Goal: Transaction & Acquisition: Purchase product/service

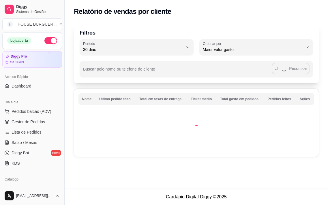
select select "30"
select select "HIGHEST_TOTAL_SPENT_WITH_ORDERS"
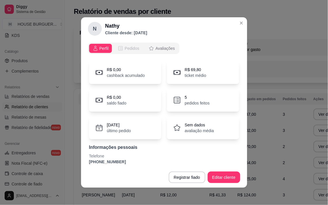
click at [128, 50] on span "Pedidos" at bounding box center [132, 49] width 15 height 6
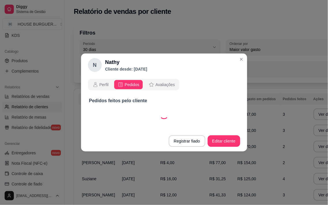
select select "30"
select select "ALL"
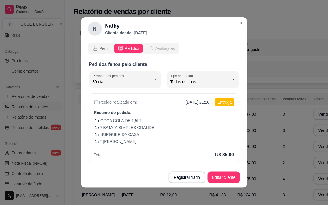
click at [151, 48] on icon "opções" at bounding box center [152, 49] width 6 height 6
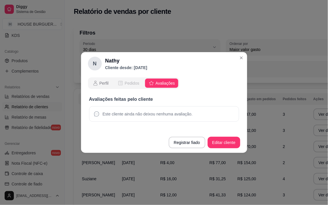
click at [127, 83] on span "Pedidos" at bounding box center [132, 84] width 15 height 6
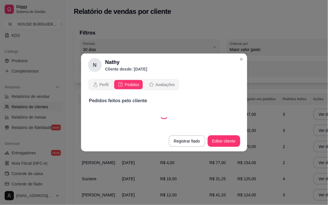
select select "30"
select select "ALL"
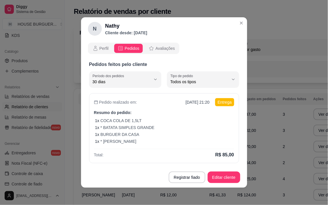
click at [103, 43] on div "Perfil Pedidos Avaliações" at bounding box center [134, 49] width 92 height 12
click at [105, 48] on span "Perfil" at bounding box center [104, 49] width 9 height 6
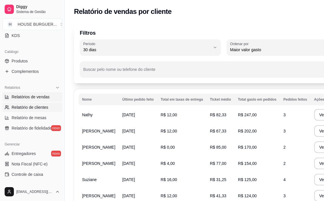
click at [33, 94] on span "Relatórios de vendas" at bounding box center [31, 97] width 38 height 6
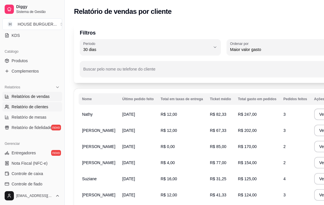
select select "ALL"
select select "0"
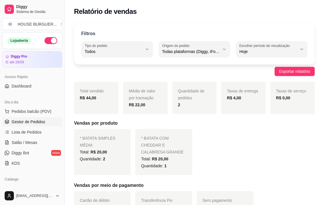
click at [40, 123] on span "Gestor de Pedidos" at bounding box center [28, 122] width 33 height 6
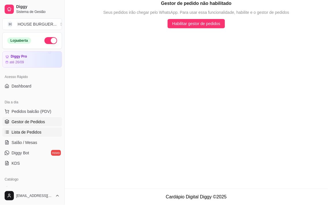
click at [34, 130] on span "Lista de Pedidos" at bounding box center [27, 133] width 30 height 6
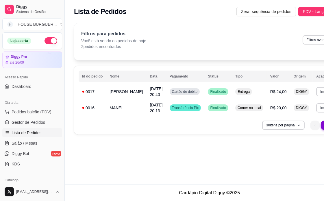
click at [292, 6] on div "Lista de Pedidos Zerar sequência de pedidos PDV - Lançar pedido" at bounding box center [209, 10] width 289 height 20
click at [302, 13] on span "PDV - Lançar pedido" at bounding box center [321, 11] width 38 height 6
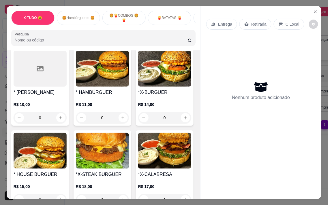
scroll to position [224, 0]
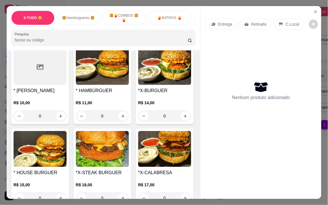
click at [113, 106] on p "R$ 11,00" at bounding box center [102, 103] width 53 height 6
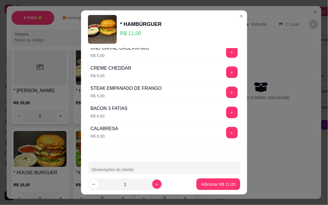
scroll to position [121, 0]
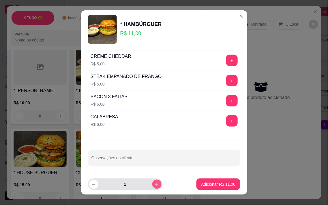
click at [154, 186] on button "increase-product-quantity" at bounding box center [156, 184] width 9 height 9
type input "2"
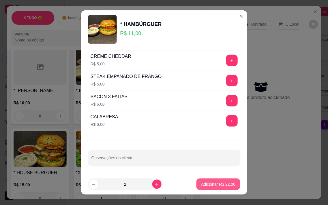
click at [230, 187] on button "Adicionar R$ 22,00" at bounding box center [219, 185] width 44 height 12
type input "2"
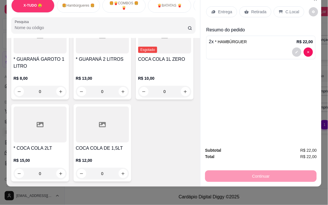
scroll to position [1796, 0]
type input "1"
click at [286, 10] on p "C.Local" at bounding box center [293, 12] width 14 height 6
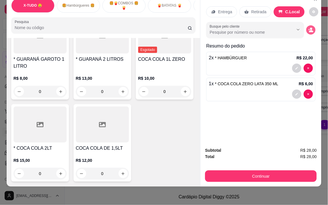
click at [311, 25] on button "decrease-product-quantity" at bounding box center [311, 29] width 9 height 9
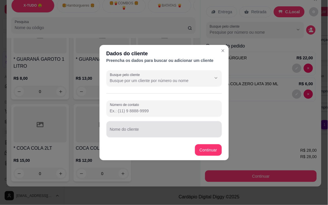
click at [131, 129] on div "Nome do cliente" at bounding box center [163, 130] width 115 height 16
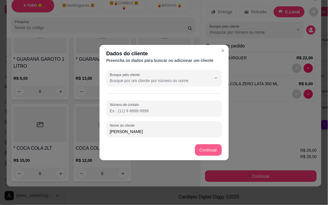
type input "[PERSON_NAME]"
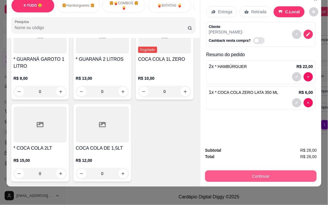
click at [254, 171] on button "Continuar" at bounding box center [261, 177] width 112 height 12
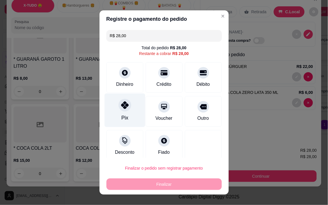
click at [117, 110] on div "Pix" at bounding box center [124, 111] width 41 height 34
type input "R$ 0,00"
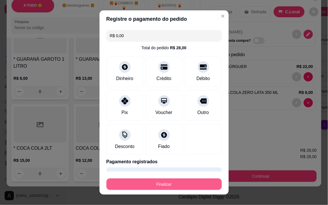
click at [169, 187] on button "Finalizar" at bounding box center [163, 185] width 115 height 12
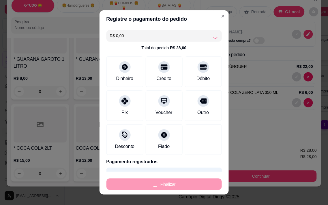
type input "0"
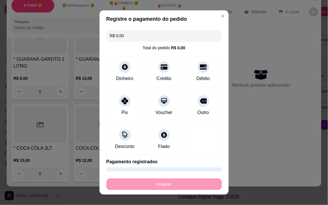
type input "-R$ 28,00"
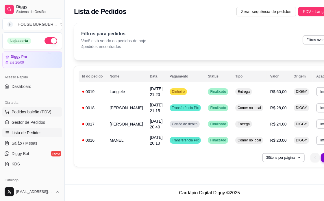
click at [28, 114] on span "Pedidos balcão (PDV)" at bounding box center [32, 112] width 40 height 6
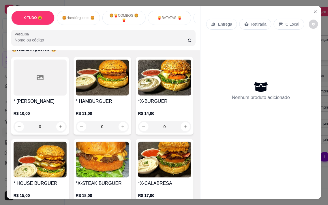
scroll to position [224, 0]
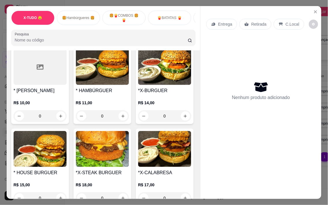
click at [93, 85] on img at bounding box center [102, 67] width 53 height 36
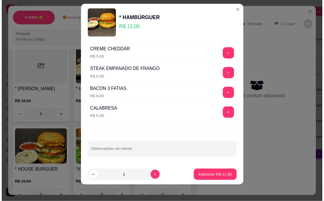
scroll to position [8, 0]
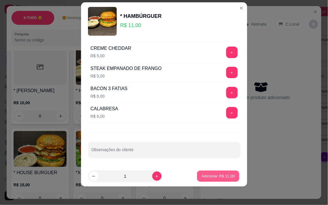
click at [214, 179] on p "Adicionar R$ 11,00" at bounding box center [218, 176] width 33 height 5
type input "1"
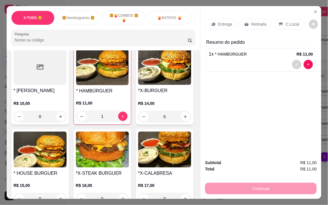
click at [251, 21] on p "Retirada" at bounding box center [258, 24] width 15 height 6
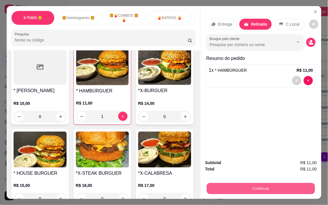
click at [260, 185] on button "Continuar" at bounding box center [261, 188] width 108 height 11
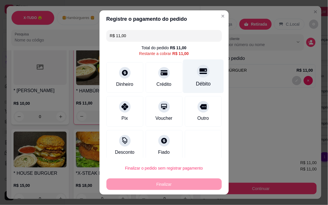
click at [199, 78] on div "Débito" at bounding box center [203, 76] width 41 height 34
type input "R$ 0,00"
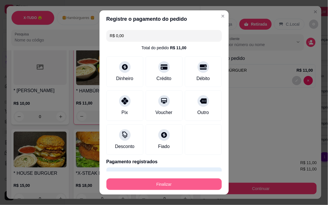
click at [160, 184] on button "Finalizar" at bounding box center [163, 185] width 115 height 12
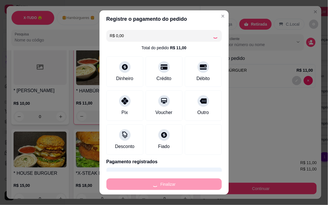
type input "0"
type input "-R$ 11,00"
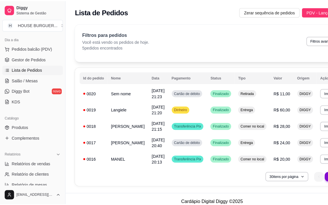
scroll to position [32, 0]
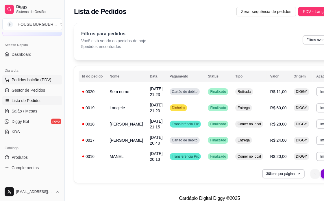
click at [30, 79] on span "Pedidos balcão (PDV)" at bounding box center [32, 80] width 40 height 6
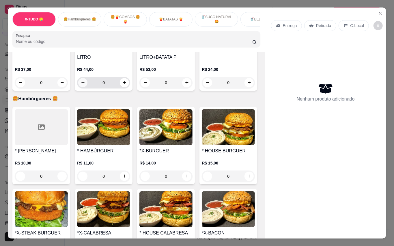
scroll to position [38, 0]
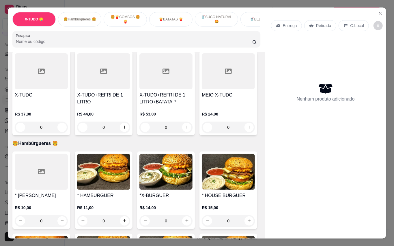
click at [50, 104] on div "X-TUDO" at bounding box center [41, 99] width 53 height 14
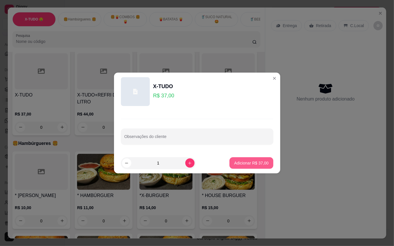
click at [255, 164] on p "Adicionar R$ 37,00" at bounding box center [251, 163] width 34 height 6
type input "1"
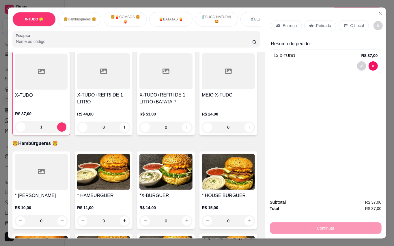
scroll to position [39, 0]
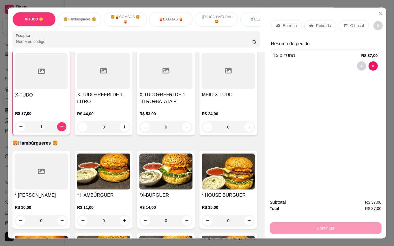
click at [328, 23] on p "C.Local" at bounding box center [357, 26] width 14 height 6
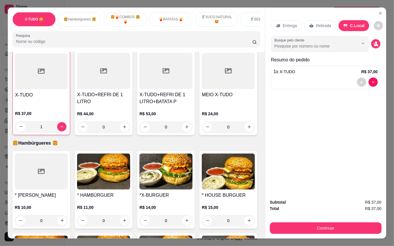
click at [322, 24] on p "Retirada" at bounding box center [323, 26] width 15 height 6
click at [328, 43] on button "decrease-product-quantity" at bounding box center [375, 43] width 9 height 9
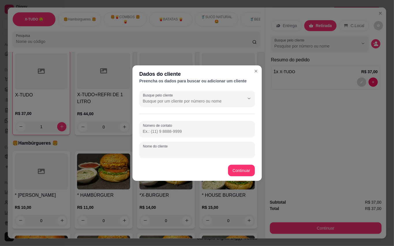
click at [200, 149] on input "Nome do cliente" at bounding box center [197, 152] width 109 height 6
type input "l"
type input "LILI"
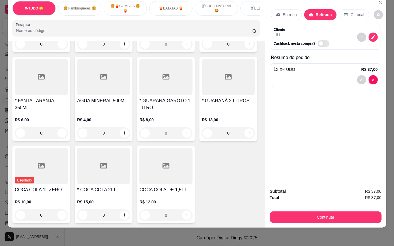
scroll to position [1308, 0]
click at [62, 49] on button "increase-product-quantity" at bounding box center [61, 44] width 9 height 9
type input "1"
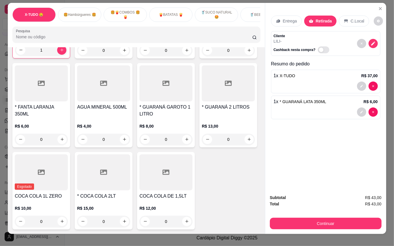
scroll to position [0, 0]
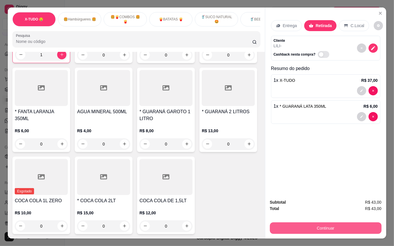
click at [324, 205] on button "Continuar" at bounding box center [326, 229] width 112 height 12
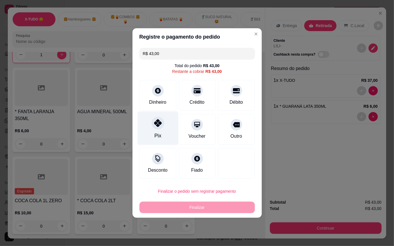
click at [160, 125] on icon at bounding box center [158, 123] width 8 height 8
type input "R$ 0,00"
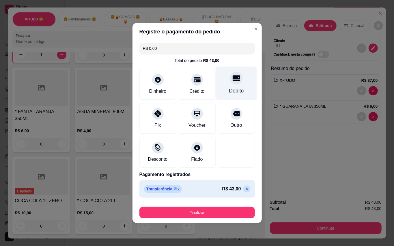
click at [233, 84] on div at bounding box center [236, 78] width 13 height 13
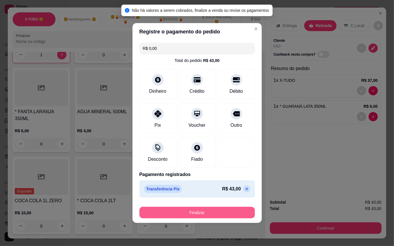
click at [230, 205] on button "Finalizar" at bounding box center [196, 213] width 115 height 12
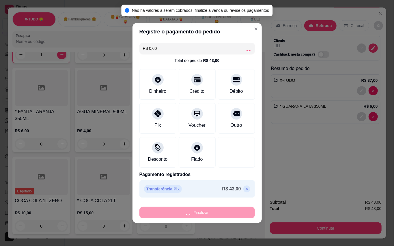
type input "0"
type input "-R$ 43,00"
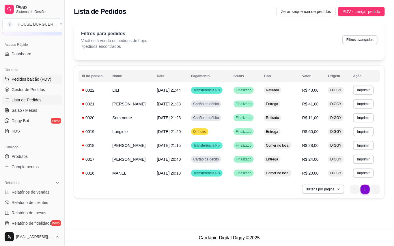
click at [35, 80] on span "Pedidos balcão (PDV)" at bounding box center [32, 79] width 40 height 6
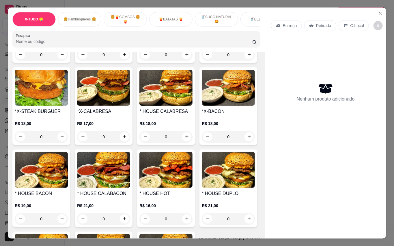
scroll to position [192, 0]
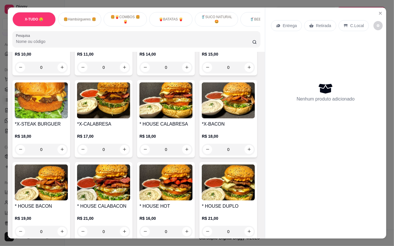
click at [130, 119] on img at bounding box center [103, 101] width 53 height 36
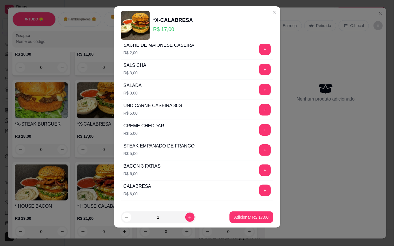
scroll to position [85, 0]
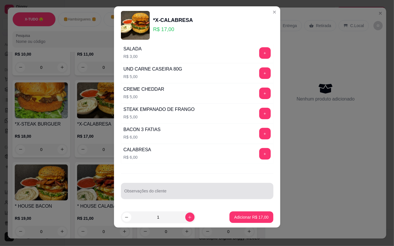
click at [156, 194] on input "Observações do cliente" at bounding box center [196, 194] width 145 height 6
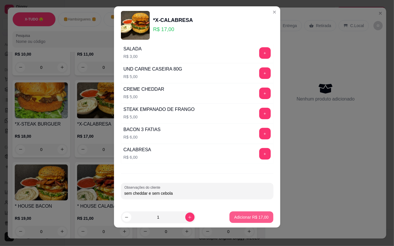
type input "sem cheddar e sem cebola"
click at [231, 205] on button "Adicionar R$ 17,00" at bounding box center [251, 217] width 42 height 11
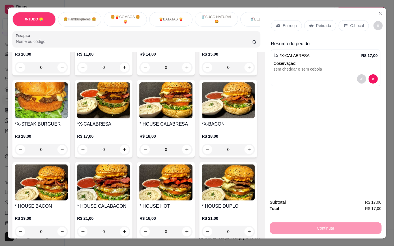
click at [323, 23] on p "Retirada" at bounding box center [323, 26] width 15 height 6
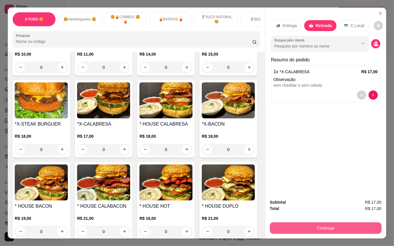
click at [299, 205] on button "Continuar" at bounding box center [326, 229] width 112 height 12
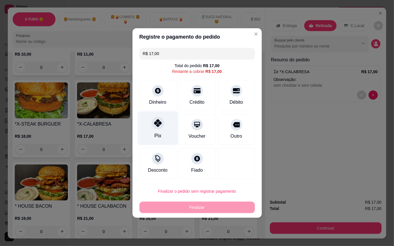
click at [156, 123] on icon at bounding box center [158, 123] width 8 height 8
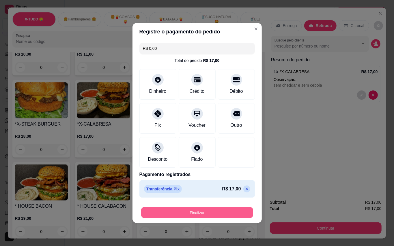
click at [179, 205] on button "Finalizar" at bounding box center [197, 213] width 112 height 11
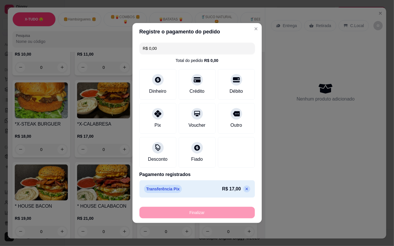
type input "-R$ 17,00"
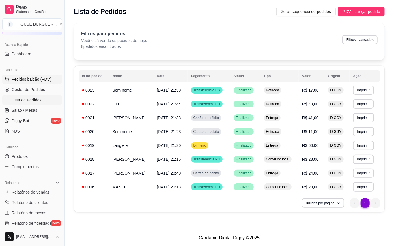
click at [34, 77] on span "Pedidos balcão (PDV)" at bounding box center [32, 79] width 40 height 6
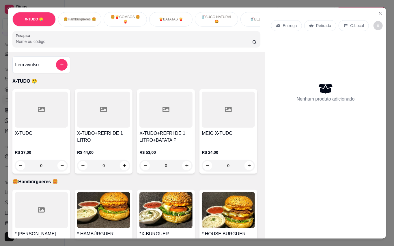
click at [55, 147] on div "R$ 37,00 0" at bounding box center [41, 158] width 53 height 28
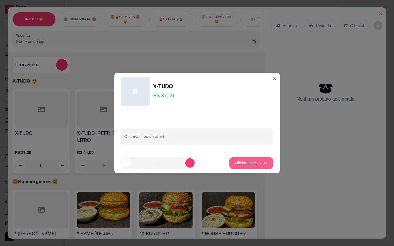
click at [251, 163] on p "Adicionar R$ 37,00" at bounding box center [251, 163] width 34 height 6
type input "1"
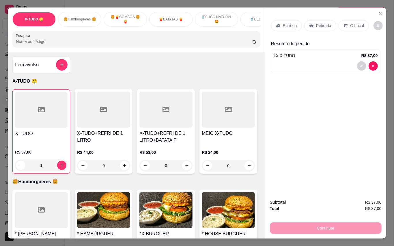
click at [285, 26] on div "Entrega" at bounding box center [286, 25] width 31 height 11
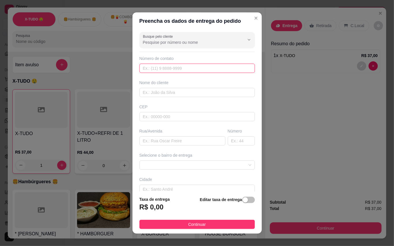
click at [192, 68] on input "text" at bounding box center [196, 68] width 115 height 9
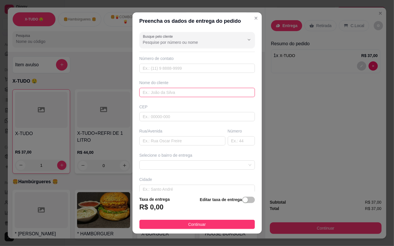
click at [185, 90] on input "text" at bounding box center [196, 92] width 115 height 9
type input "nathy"
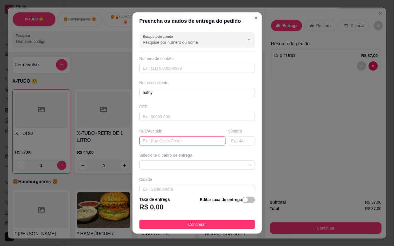
click at [165, 141] on input "text" at bounding box center [182, 141] width 86 height 9
paste input "Conjunto uirapuru Quadra 33 Número 06 Estrada icui guajara Avenida professor [P…"
click at [178, 141] on input "Conjunto uirapuru Quadra 33 Número 06 Estrada icui guaja" at bounding box center [182, 141] width 86 height 9
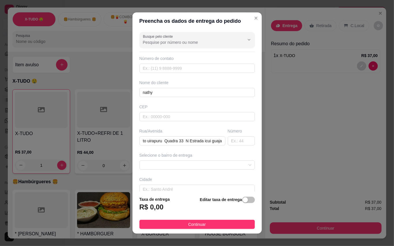
click at [214, 141] on div "Rua/[GEOGRAPHIC_DATA] [GEOGRAPHIC_DATA]" at bounding box center [182, 136] width 88 height 17
click at [211, 141] on input "Conjunto uirapuru Quadra 33 N Estrada icui guaja" at bounding box center [182, 141] width 86 height 9
click at [206, 140] on input "Conjuna icui guaj" at bounding box center [182, 141] width 86 height 9
type input "C"
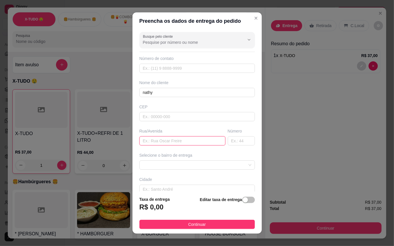
paste input "Conjunto uirapuru Quadra 33 Número 06 Estrada icui guajara Avenida professor [P…"
click at [159, 169] on span at bounding box center [197, 165] width 109 height 9
type input "Conjunto uirapuru Quadra 33 Número 06 Estrada icui guajara Avenida professor [P…"
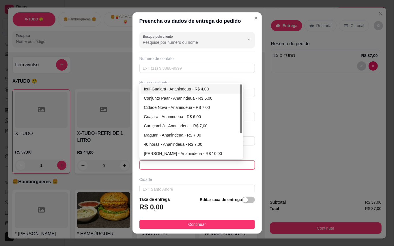
click at [162, 89] on div "Icuí-Guajará - Ananindeua - R$ 4,00" at bounding box center [191, 89] width 95 height 6
type input "Ananindeua"
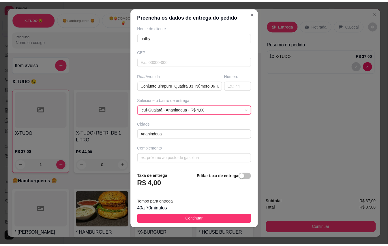
scroll to position [6, 0]
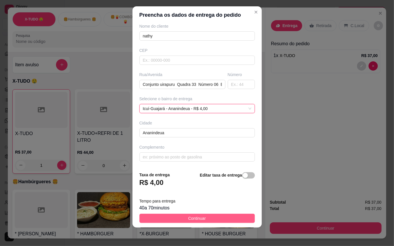
click at [207, 205] on button "Continuar" at bounding box center [196, 218] width 115 height 9
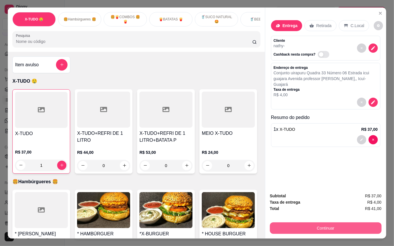
click at [323, 205] on button "Continuar" at bounding box center [326, 229] width 112 height 12
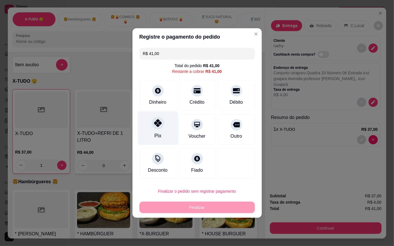
click at [158, 134] on div "Pix" at bounding box center [157, 136] width 7 height 8
type input "R$ 0,00"
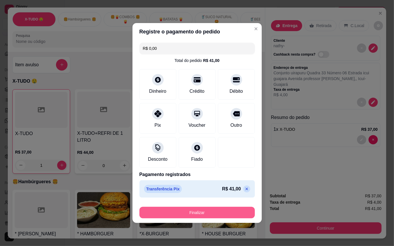
click at [223, 205] on button "Finalizar" at bounding box center [196, 213] width 115 height 12
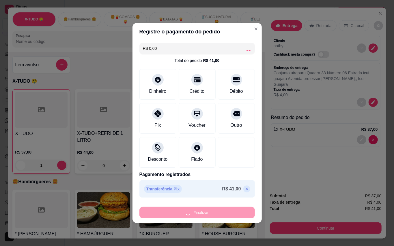
type input "0"
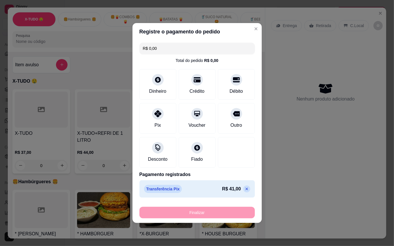
type input "-R$ 41,00"
